Goal: Information Seeking & Learning: Learn about a topic

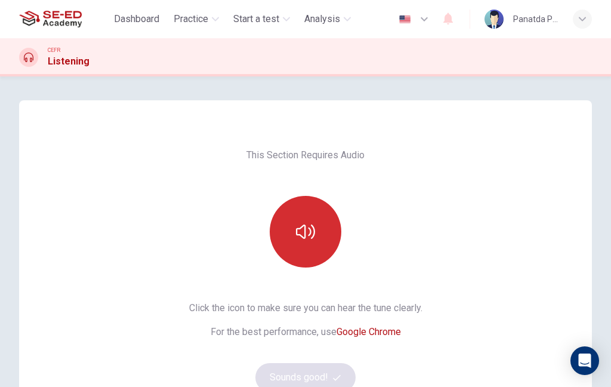
click at [310, 231] on icon "button" at bounding box center [305, 231] width 19 height 19
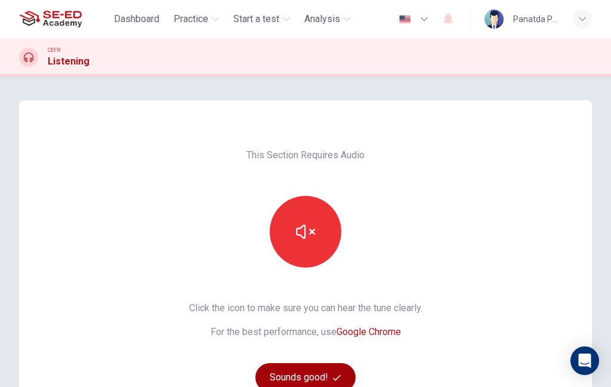
click at [302, 382] on button "Sounds good!" at bounding box center [305, 377] width 100 height 29
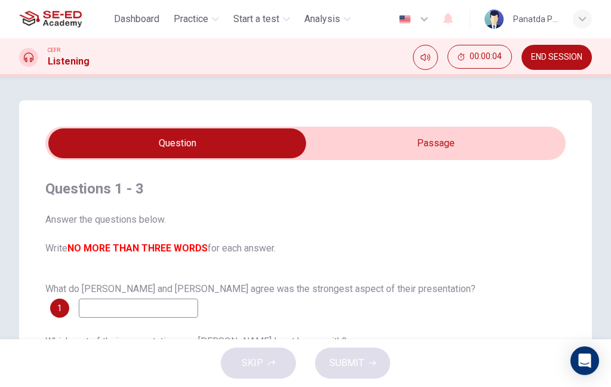
click at [470, 148] on input "checkbox" at bounding box center [177, 143] width 780 height 30
checkbox input "true"
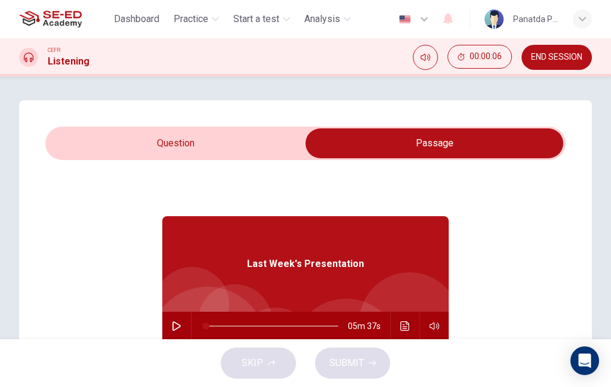
click at [183, 332] on button "button" at bounding box center [176, 325] width 19 height 29
type input "2"
click at [196, 145] on input "checkbox" at bounding box center [434, 143] width 780 height 30
checkbox input "false"
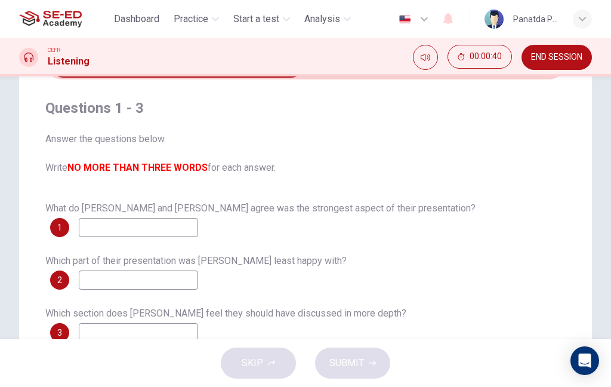
scroll to position [64, 0]
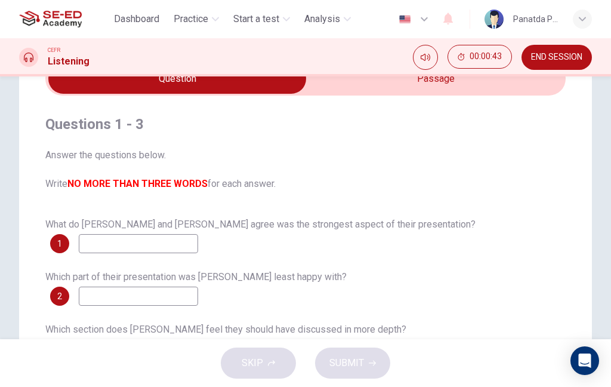
click at [555, 63] on button "END SESSION" at bounding box center [556, 57] width 70 height 25
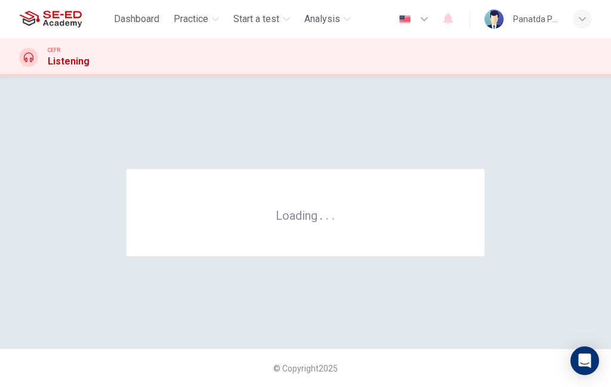
scroll to position [0, 0]
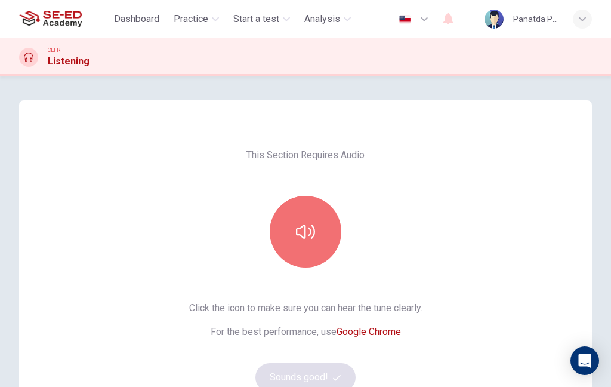
click at [317, 212] on button "button" at bounding box center [306, 232] width 72 height 72
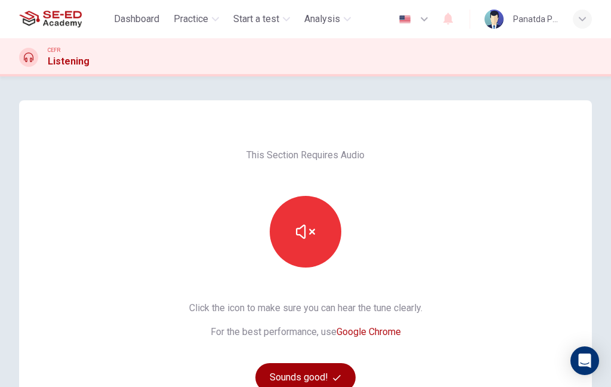
click at [337, 376] on icon "button" at bounding box center [337, 377] width 8 height 8
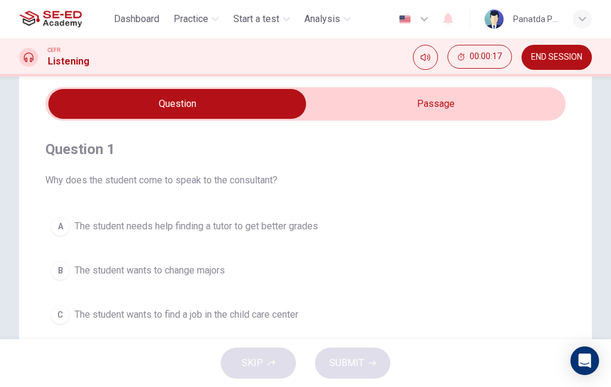
scroll to position [42, 0]
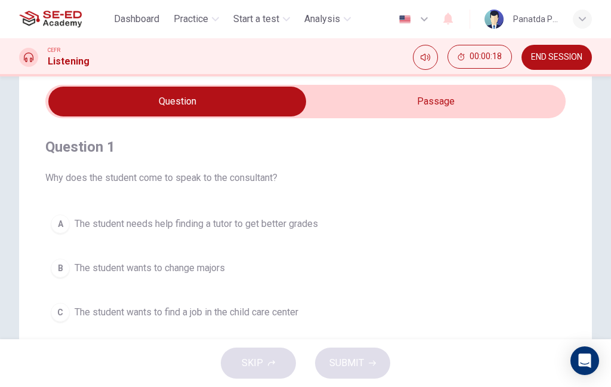
click at [472, 107] on input "checkbox" at bounding box center [177, 102] width 780 height 30
checkbox input "true"
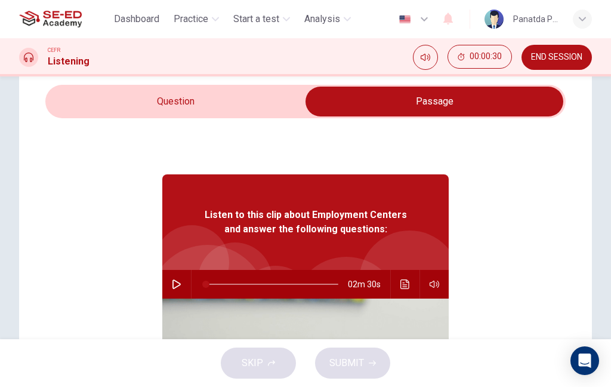
click at [175, 287] on icon "button" at bounding box center [176, 284] width 8 height 10
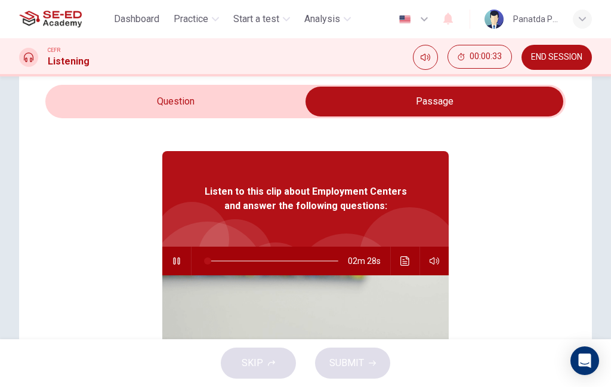
type input "2"
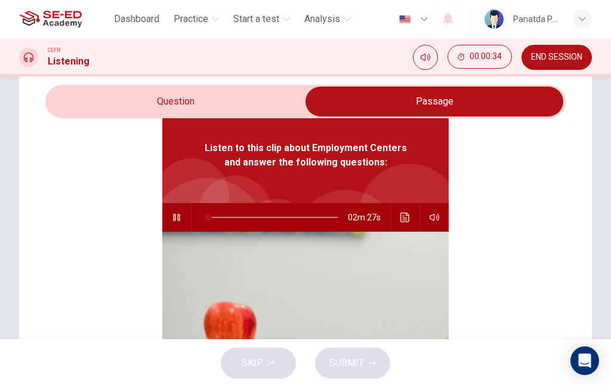
click at [202, 108] on input "checkbox" at bounding box center [434, 102] width 780 height 30
checkbox input "false"
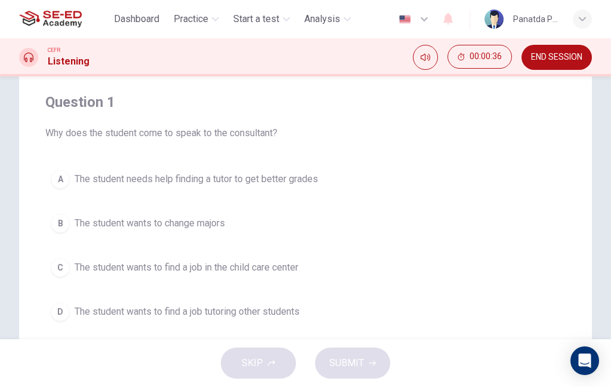
scroll to position [87, 0]
click at [286, 280] on button "C The student wants to find a job in the child care center" at bounding box center [305, 267] width 520 height 30
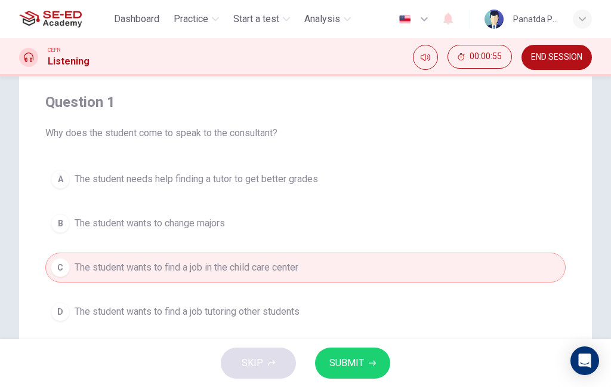
click at [362, 363] on span "SUBMIT" at bounding box center [346, 362] width 35 height 17
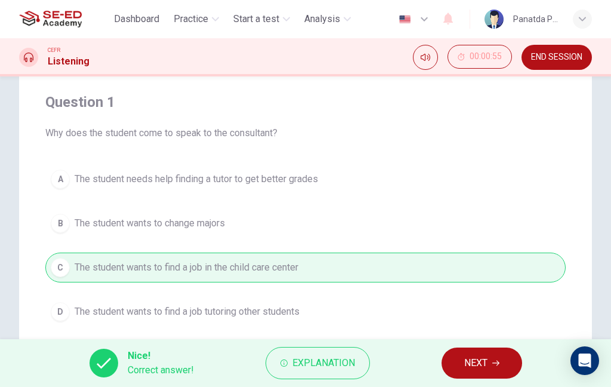
click at [487, 361] on span "NEXT" at bounding box center [475, 362] width 23 height 17
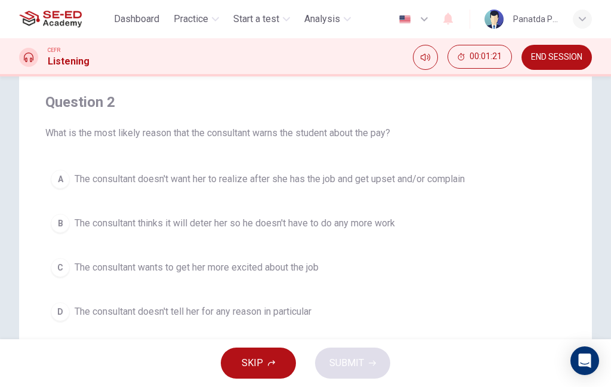
type input "38"
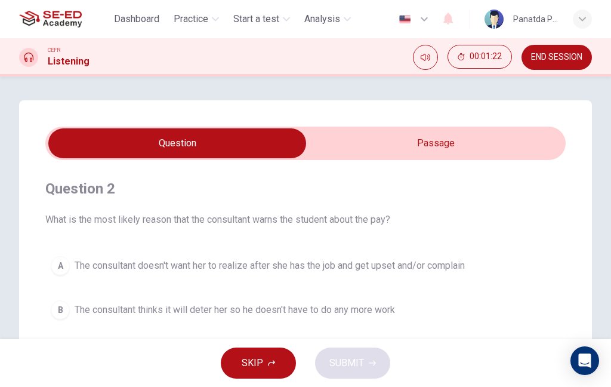
scroll to position [-1, 0]
click at [513, 136] on input "checkbox" at bounding box center [177, 143] width 780 height 30
checkbox input "true"
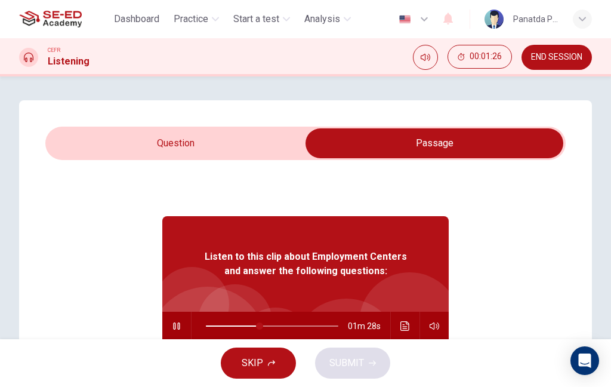
click at [173, 320] on button "button" at bounding box center [176, 325] width 19 height 29
type input "41"
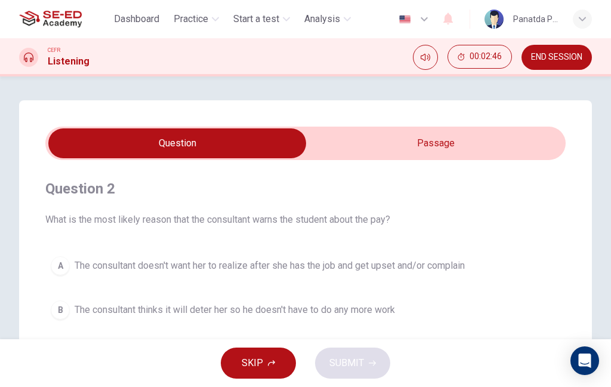
click at [467, 137] on input "checkbox" at bounding box center [177, 143] width 780 height 30
checkbox input "true"
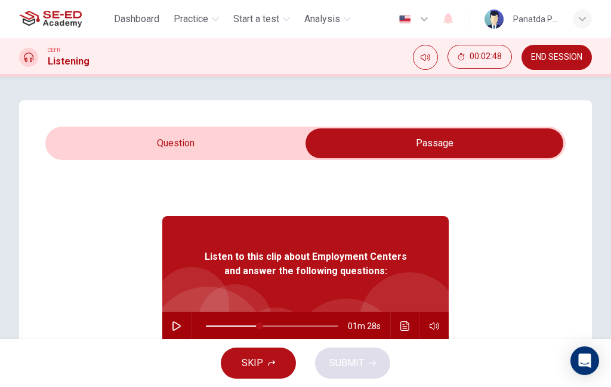
click at [171, 329] on button "button" at bounding box center [176, 325] width 19 height 29
type input "41"
click at [220, 147] on input "checkbox" at bounding box center [434, 143] width 780 height 30
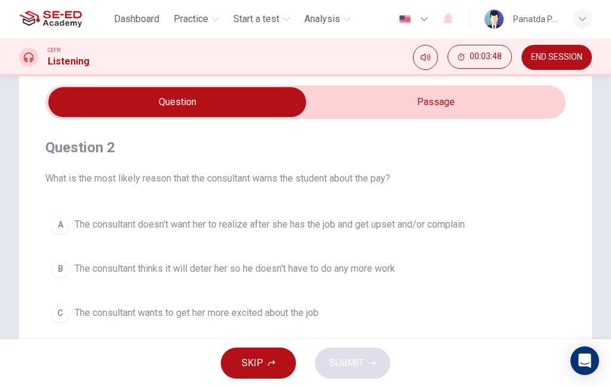
scroll to position [36, 0]
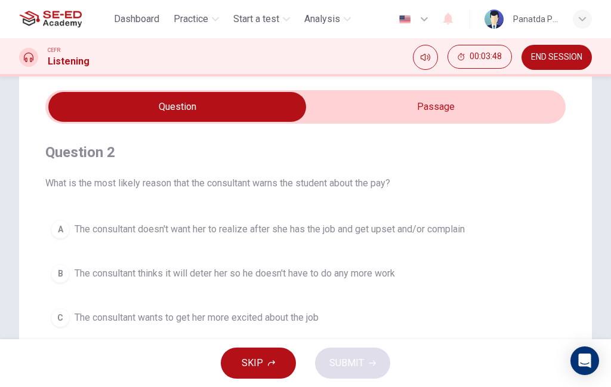
checkbox input "true"
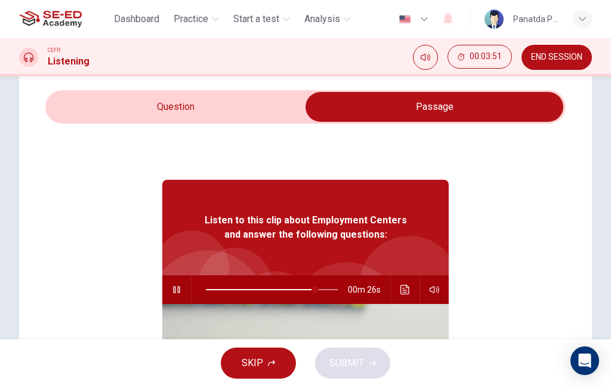
type input "83"
click at [196, 120] on input "checkbox" at bounding box center [434, 107] width 780 height 30
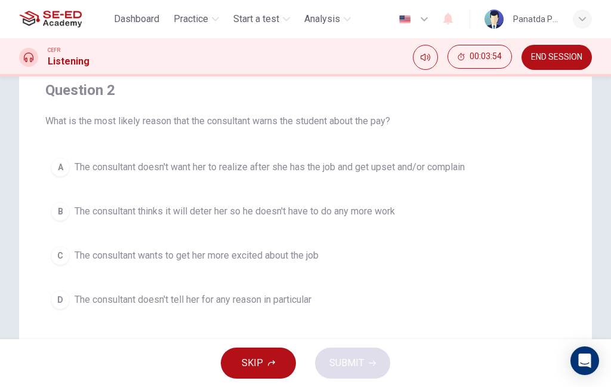
scroll to position [96, 0]
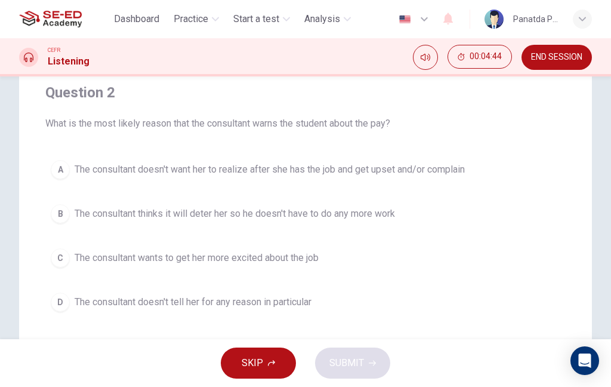
click at [453, 172] on span "The consultant doesn't want her to realize after she has the job and get upset …" at bounding box center [270, 169] width 390 height 14
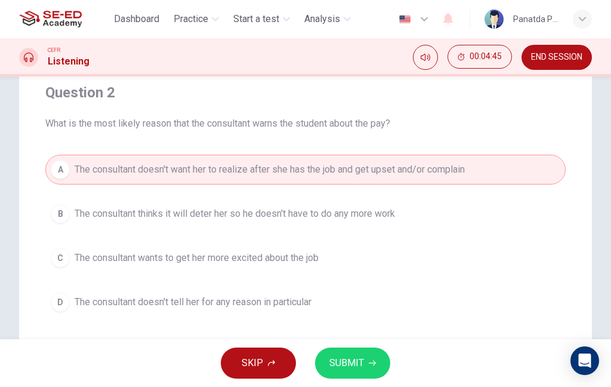
click at [354, 361] on span "SUBMIT" at bounding box center [346, 362] width 35 height 17
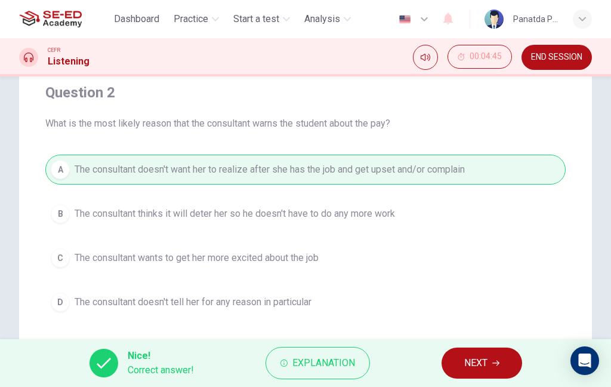
click at [484, 368] on span "NEXT" at bounding box center [475, 362] width 23 height 17
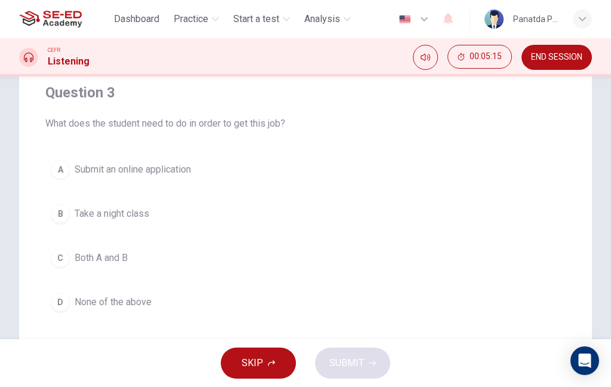
click at [331, 300] on button "D None of the above" at bounding box center [305, 302] width 520 height 30
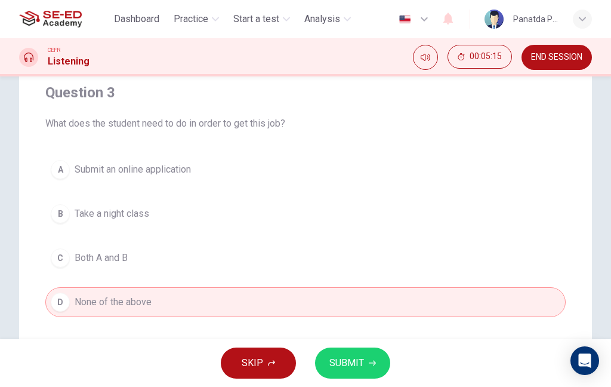
click at [351, 354] on button "SUBMIT" at bounding box center [352, 362] width 75 height 31
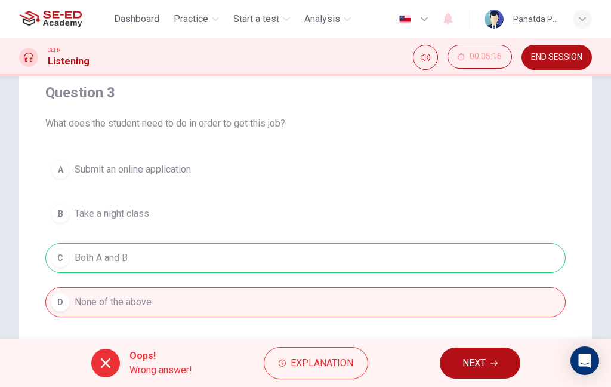
click at [488, 363] on button "NEXT" at bounding box center [480, 362] width 81 height 31
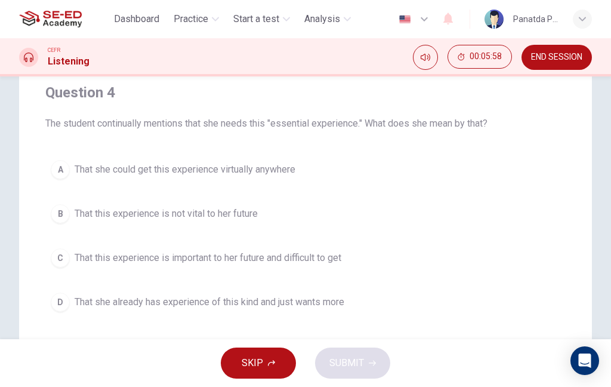
click at [424, 263] on button "C That this experience is important to her future and difficult to get" at bounding box center [305, 258] width 520 height 30
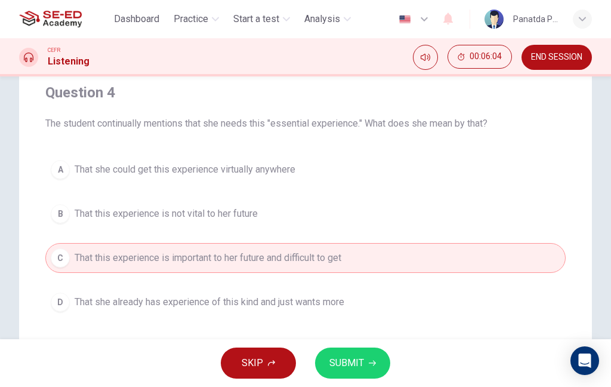
click at [366, 369] on button "SUBMIT" at bounding box center [352, 362] width 75 height 31
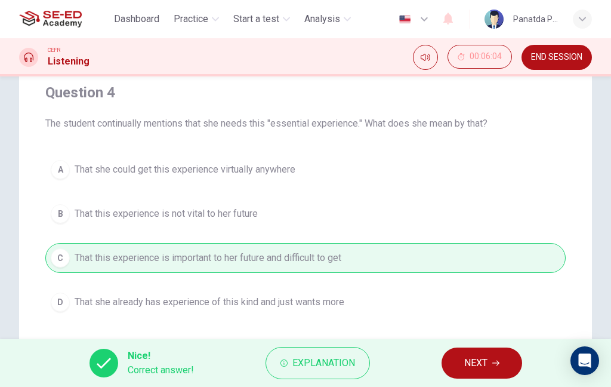
click at [497, 343] on div "Nice! Correct answer! Explanation NEXT" at bounding box center [305, 363] width 611 height 48
click at [483, 360] on span "NEXT" at bounding box center [475, 362] width 23 height 17
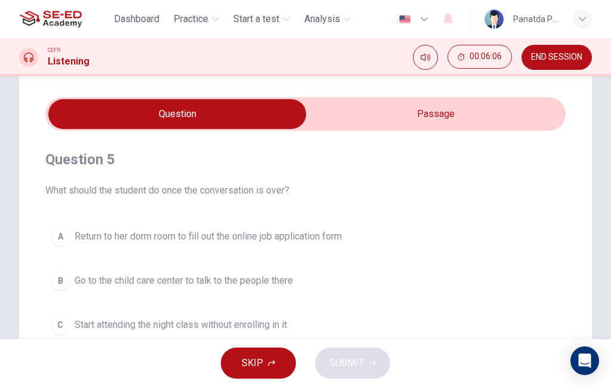
scroll to position [30, 0]
click at [476, 106] on input "checkbox" at bounding box center [177, 113] width 780 height 30
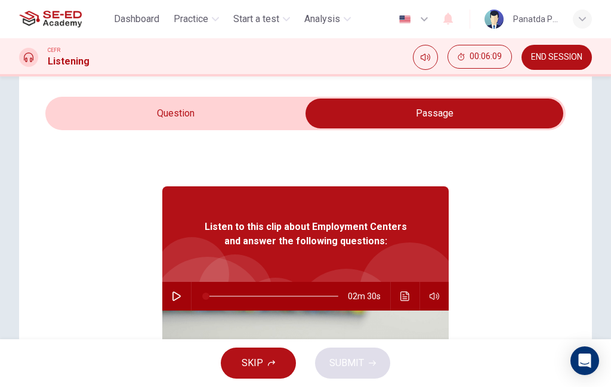
click at [218, 126] on input "checkbox" at bounding box center [434, 113] width 780 height 30
checkbox input "false"
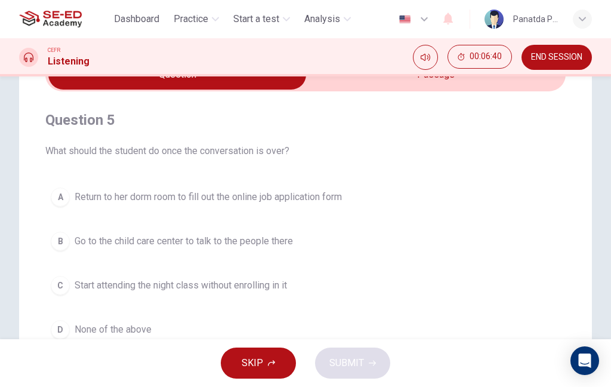
scroll to position [66, 0]
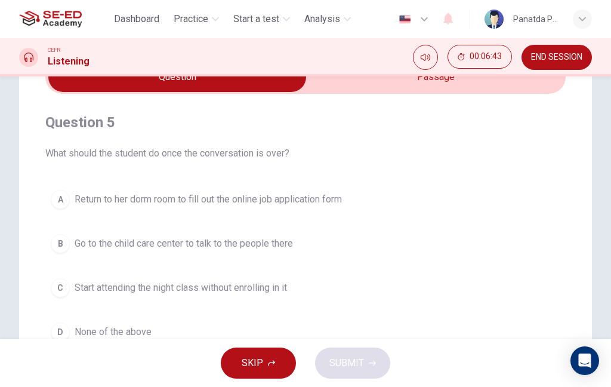
click at [334, 249] on button "B Go to the child care center to talk to the people there" at bounding box center [305, 244] width 520 height 30
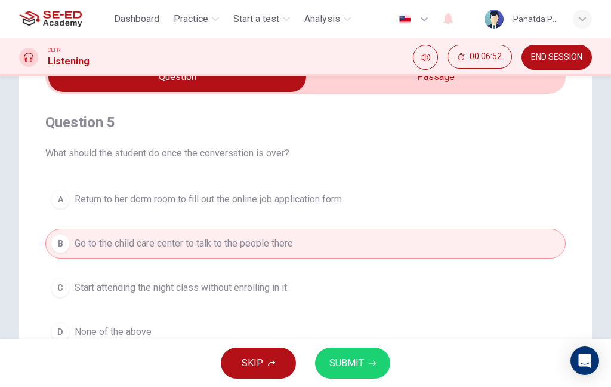
click at [351, 364] on span "SUBMIT" at bounding box center [346, 362] width 35 height 17
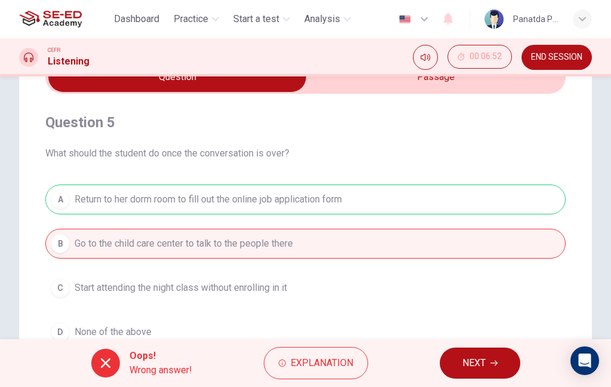
click at [486, 372] on button "NEXT" at bounding box center [480, 362] width 81 height 31
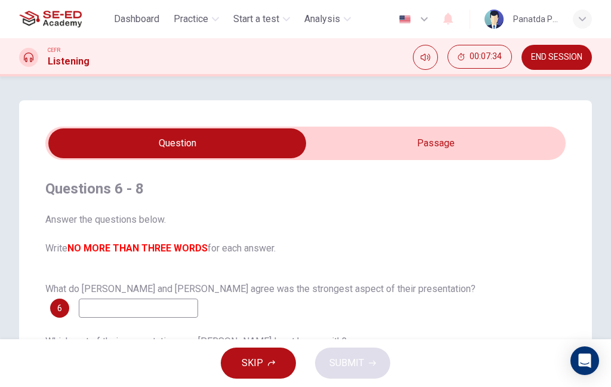
scroll to position [-1, 0]
click at [463, 143] on input "checkbox" at bounding box center [177, 143] width 780 height 30
checkbox input "true"
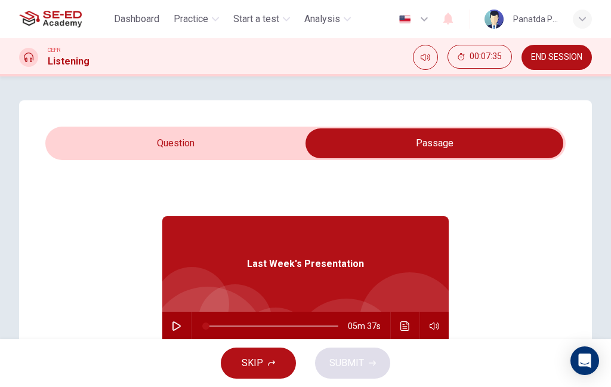
scroll to position [0, 0]
click at [163, 335] on div "05m 37s" at bounding box center [305, 325] width 286 height 29
click at [168, 331] on button "button" at bounding box center [176, 325] width 19 height 29
type input "0"
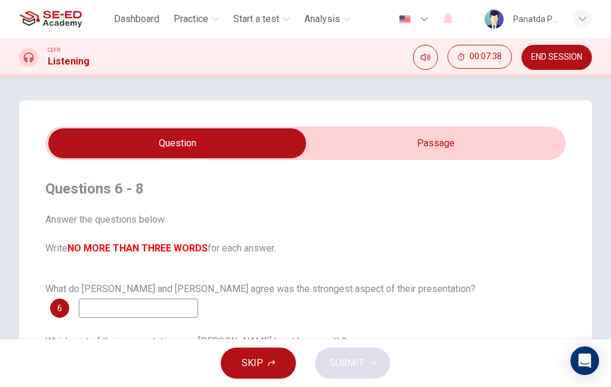
checkbox input "false"
click at [141, 316] on input at bounding box center [138, 307] width 119 height 19
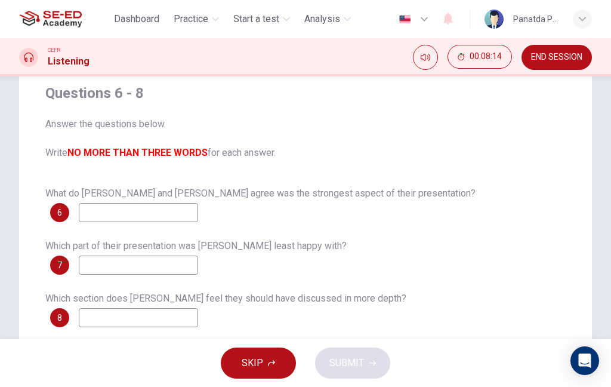
scroll to position [97, 0]
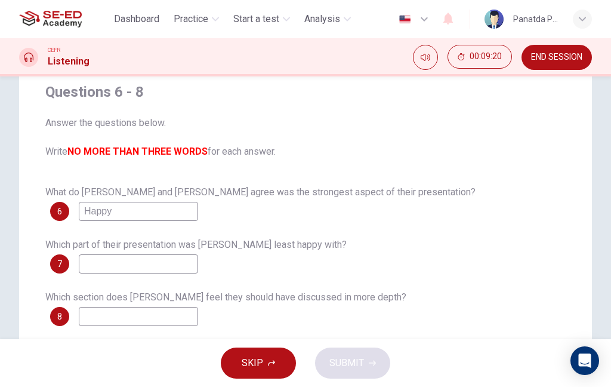
type input "Happy"
click at [186, 267] on input at bounding box center [138, 263] width 119 height 19
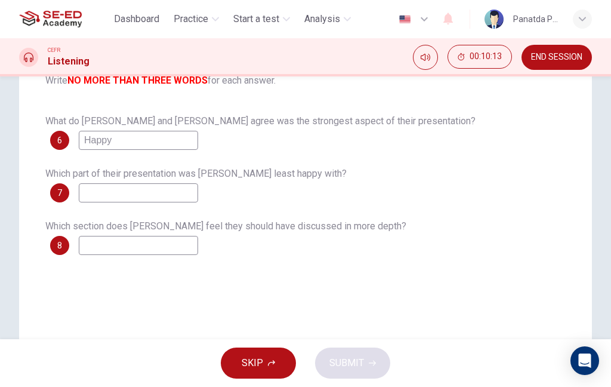
scroll to position [166, 0]
click at [151, 187] on input at bounding box center [138, 193] width 119 height 19
click at [146, 196] on input at bounding box center [138, 193] width 119 height 19
click at [158, 200] on input at bounding box center [138, 193] width 119 height 19
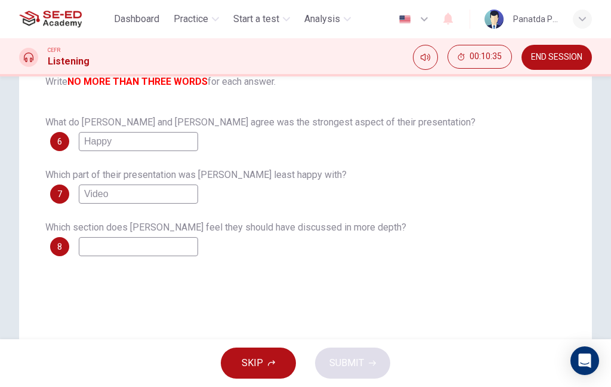
type input "Video"
click at [175, 243] on input at bounding box center [138, 246] width 119 height 19
type input "N"
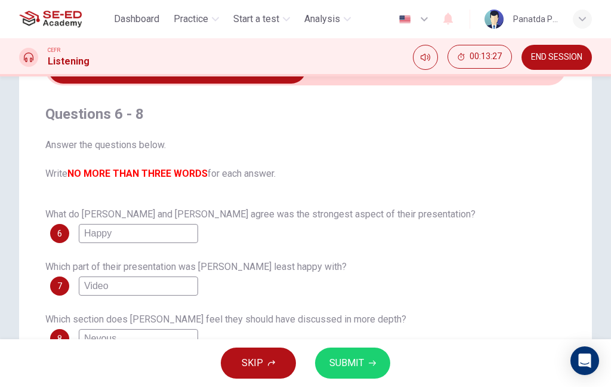
scroll to position [73, 0]
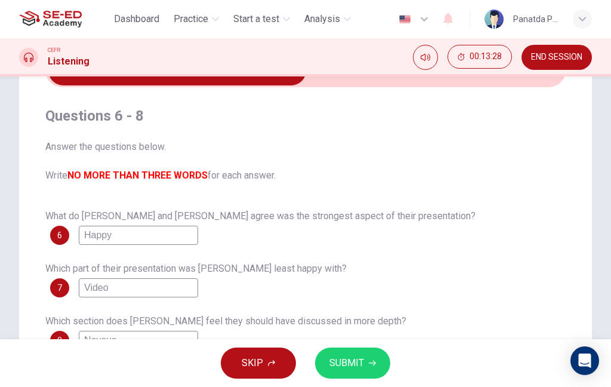
type input "Nevous"
click at [451, 214] on div "What do [PERSON_NAME] and [PERSON_NAME] agree was the strongest aspect of their…" at bounding box center [305, 225] width 520 height 38
click at [337, 364] on span "SUBMIT" at bounding box center [346, 362] width 35 height 17
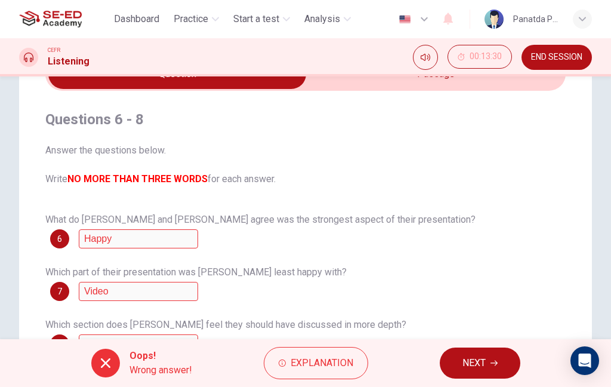
scroll to position [62, 0]
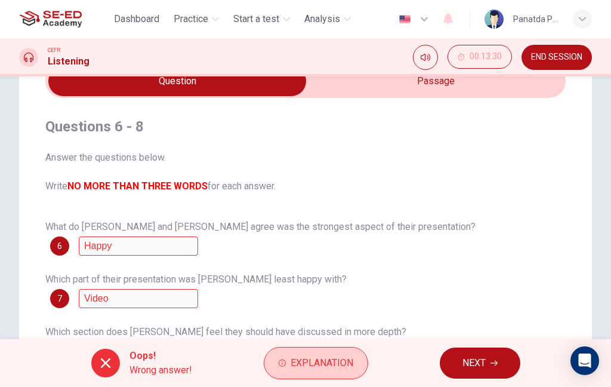
click at [315, 368] on span "Explanation" at bounding box center [322, 362] width 63 height 17
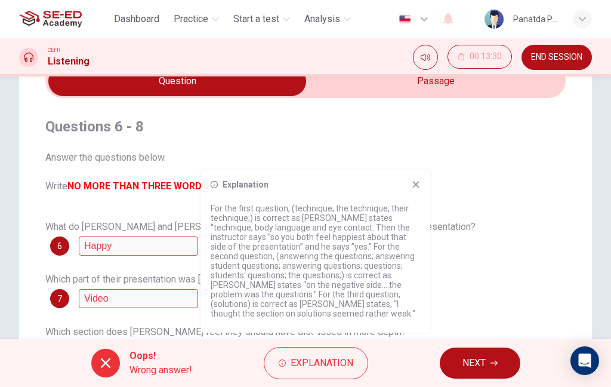
click at [417, 187] on icon at bounding box center [416, 185] width 10 height 10
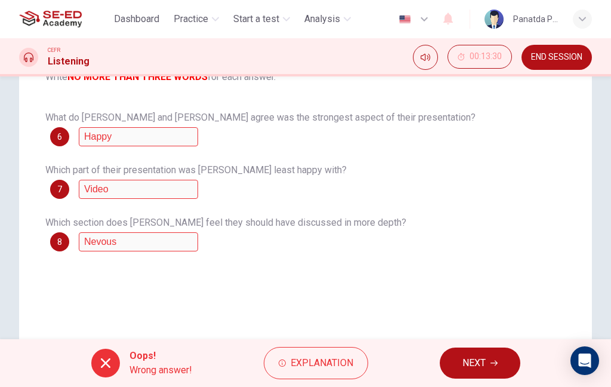
scroll to position [174, 0]
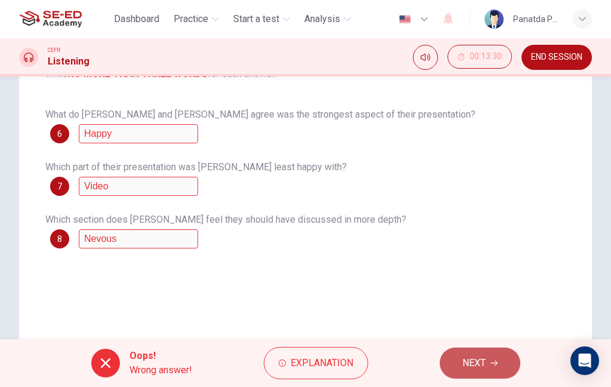
click at [481, 363] on span "NEXT" at bounding box center [473, 362] width 23 height 17
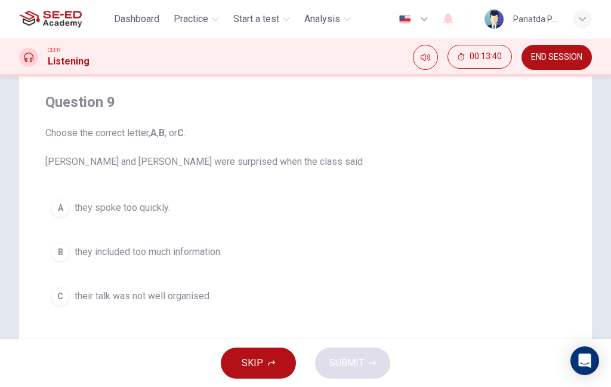
scroll to position [87, 0]
click at [301, 249] on button "B they included too much information." at bounding box center [305, 251] width 520 height 30
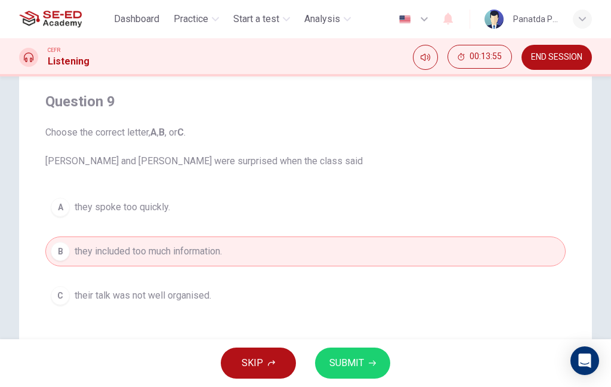
click at [364, 359] on button "SUBMIT" at bounding box center [352, 362] width 75 height 31
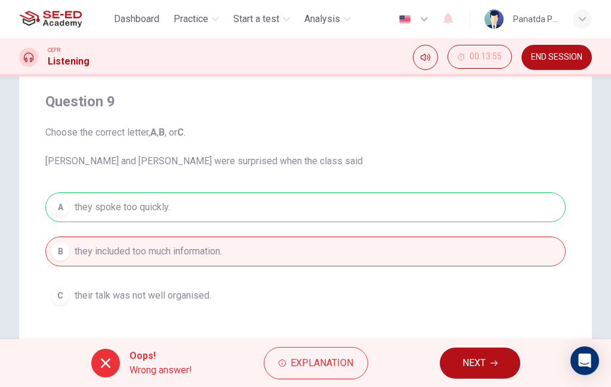
click at [488, 368] on button "NEXT" at bounding box center [480, 362] width 81 height 31
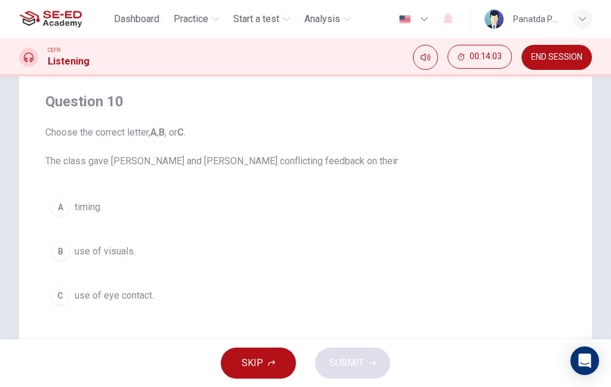
click at [492, 299] on button "C use of eye contact." at bounding box center [305, 295] width 520 height 30
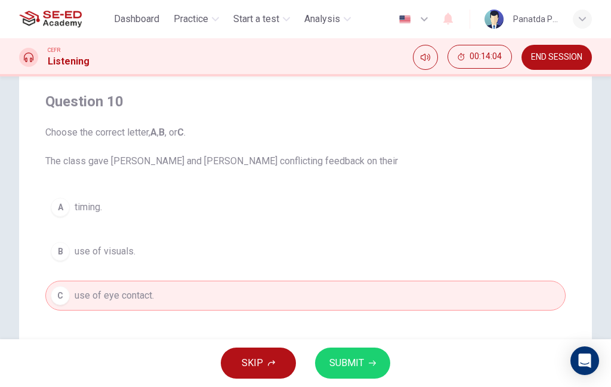
click at [375, 370] on button "SUBMIT" at bounding box center [352, 362] width 75 height 31
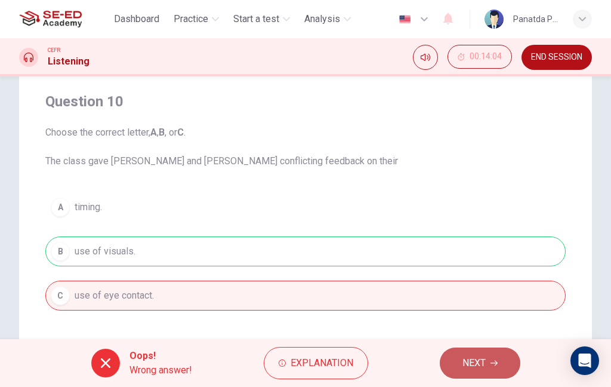
click at [509, 366] on button "NEXT" at bounding box center [480, 362] width 81 height 31
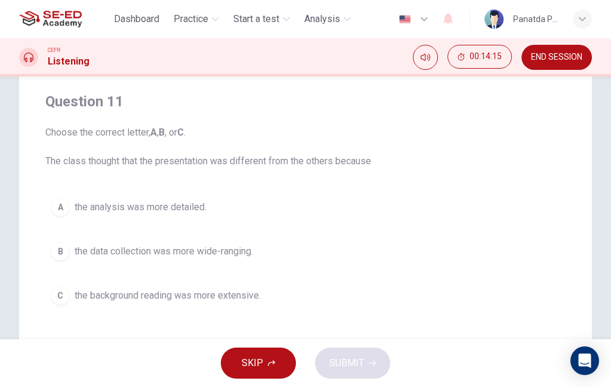
click at [520, 302] on button "C the background reading was more extensive." at bounding box center [305, 295] width 520 height 30
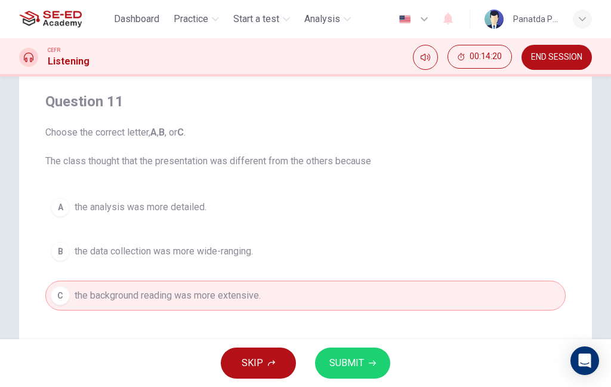
click at [419, 208] on button "A the analysis was more detailed." at bounding box center [305, 207] width 520 height 30
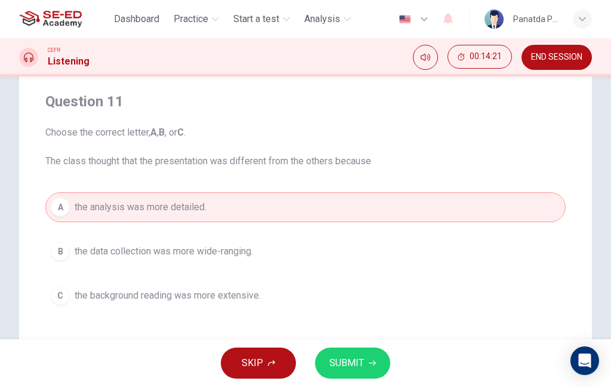
click at [350, 360] on span "SUBMIT" at bounding box center [346, 362] width 35 height 17
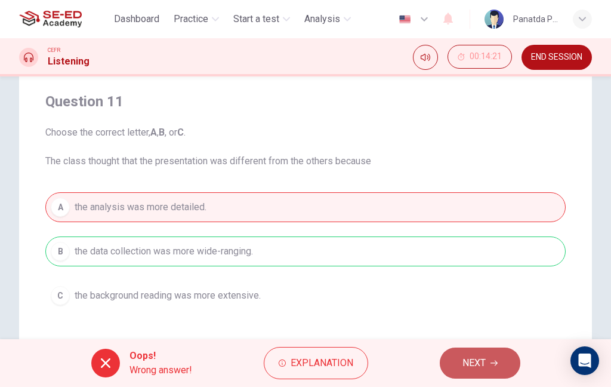
click at [494, 366] on button "NEXT" at bounding box center [480, 362] width 81 height 31
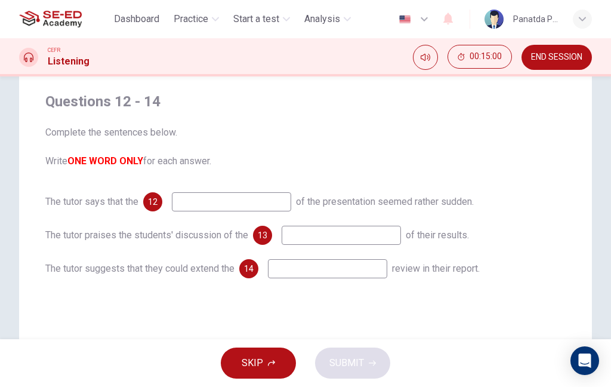
click at [274, 201] on input at bounding box center [231, 201] width 119 height 19
type input "S"
click at [363, 232] on input at bounding box center [341, 235] width 119 height 19
type input "Happy"
click at [363, 273] on input at bounding box center [327, 268] width 119 height 19
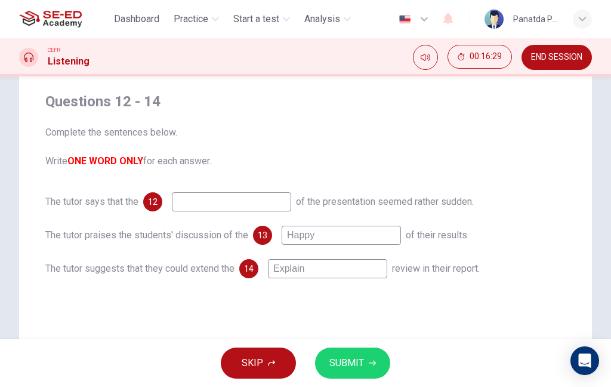
type input "Explain"
click at [273, 205] on input at bounding box center [231, 201] width 119 height 19
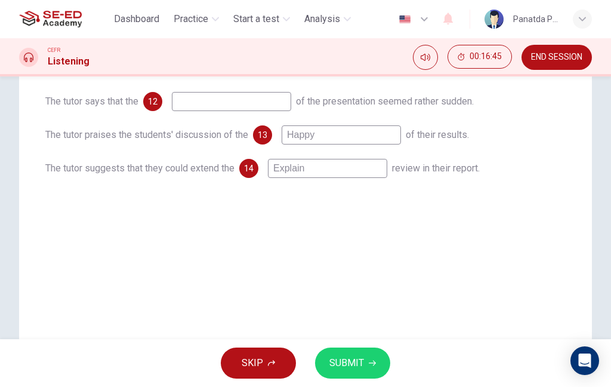
scroll to position [188, 0]
click at [530, 207] on div "Questions 12 - 14 Complete the sentences below. Write ONE WORD ONLY for each an…" at bounding box center [305, 152] width 573 height 480
click at [365, 363] on button "SUBMIT" at bounding box center [352, 362] width 75 height 31
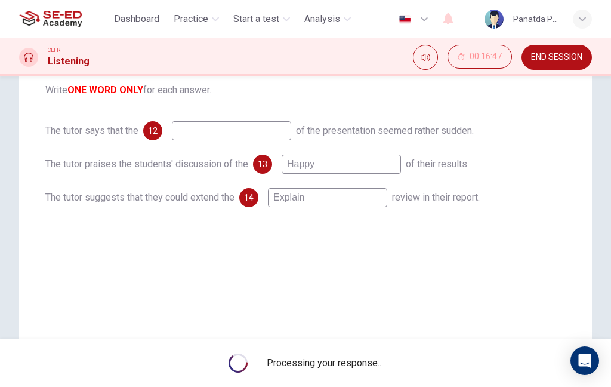
scroll to position [158, 0]
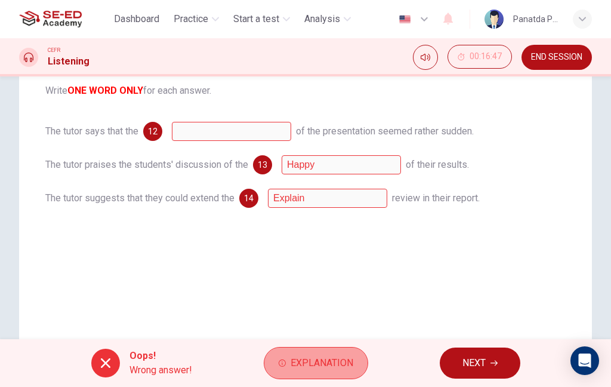
click at [319, 352] on button "Explanation" at bounding box center [316, 363] width 104 height 32
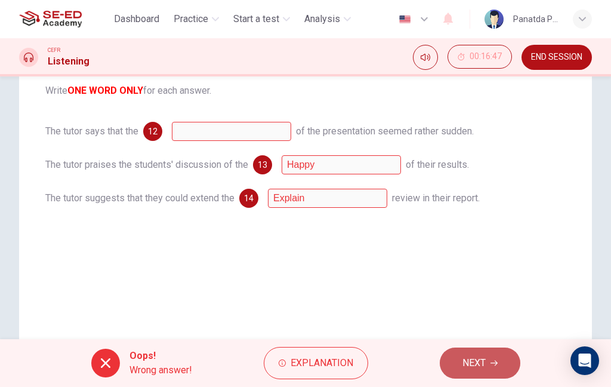
click at [506, 355] on button "NEXT" at bounding box center [480, 362] width 81 height 31
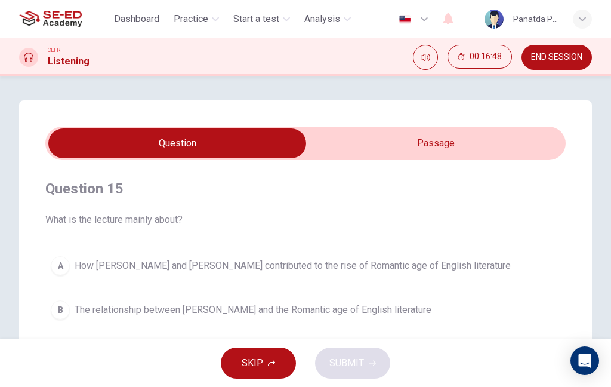
click at [463, 140] on input "checkbox" at bounding box center [177, 143] width 780 height 30
checkbox input "true"
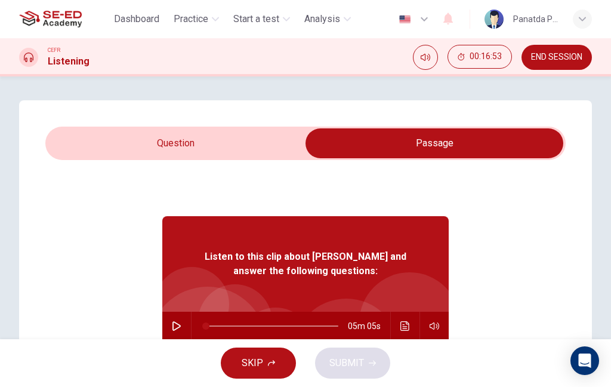
click at [174, 322] on icon "button" at bounding box center [176, 326] width 8 height 10
type input "0"
click at [192, 148] on input "checkbox" at bounding box center [434, 143] width 780 height 30
checkbox input "false"
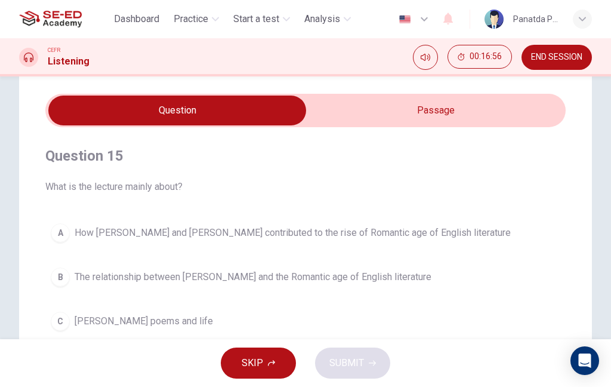
scroll to position [33, 0]
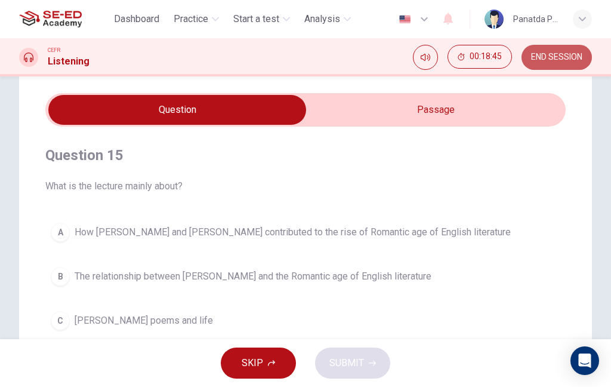
click at [561, 61] on span "END SESSION" at bounding box center [556, 58] width 51 height 10
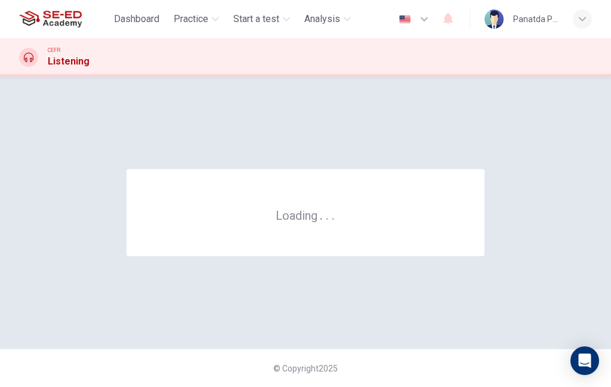
scroll to position [0, 0]
